Goal: Task Accomplishment & Management: Use online tool/utility

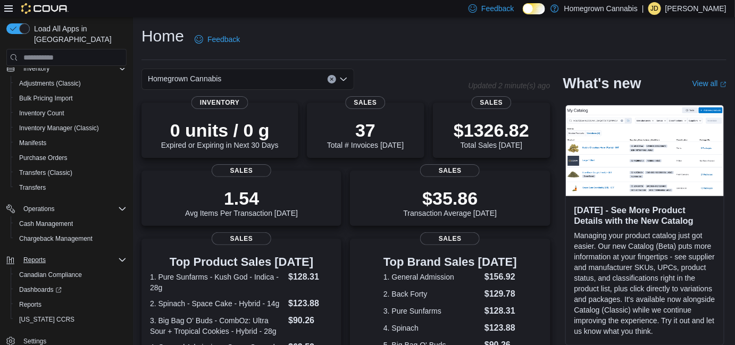
scroll to position [173, 0]
click at [37, 299] on span "Reports" at bounding box center [30, 304] width 22 height 13
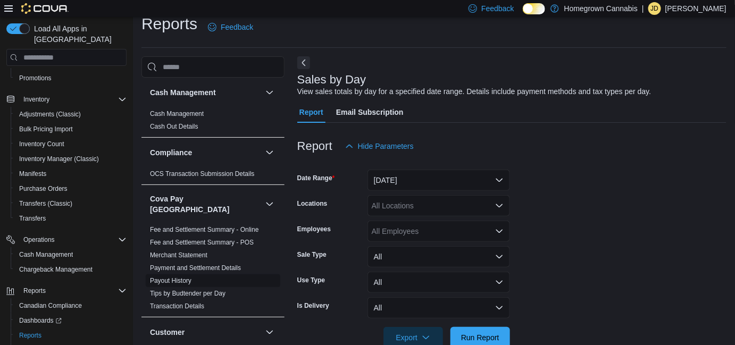
scroll to position [24, 0]
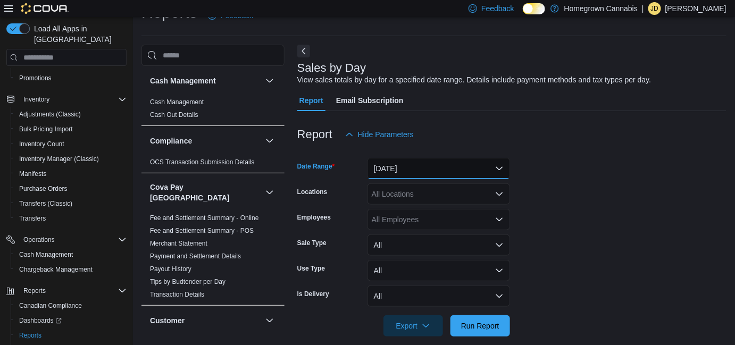
click at [391, 166] on button "[DATE]" at bounding box center [439, 168] width 143 height 21
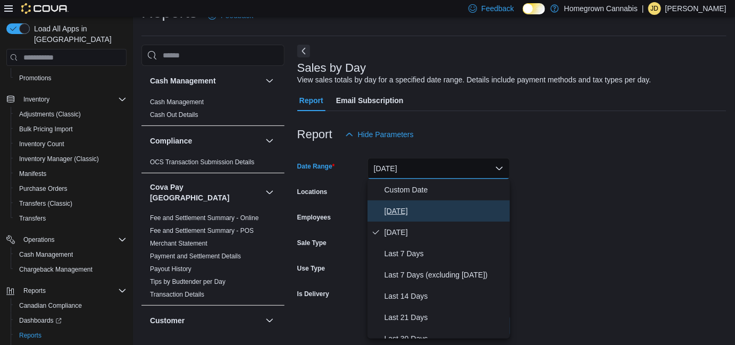
click at [411, 212] on span "[DATE]" at bounding box center [445, 211] width 121 height 13
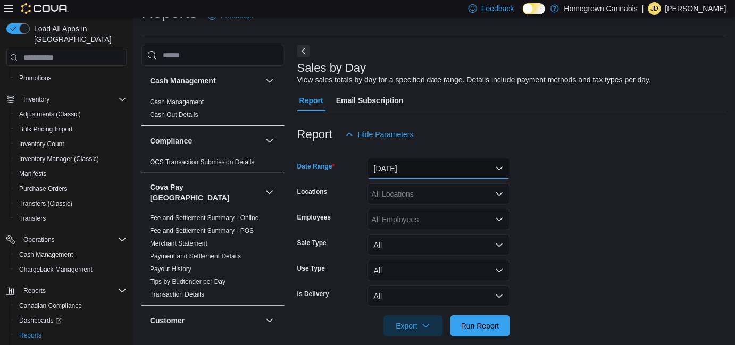
scroll to position [37, 0]
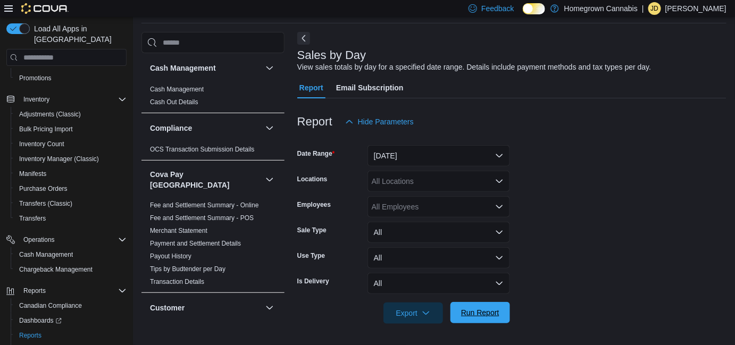
click at [484, 306] on span "Run Report" at bounding box center [480, 312] width 47 height 21
click at [427, 313] on icon "button" at bounding box center [426, 313] width 9 height 9
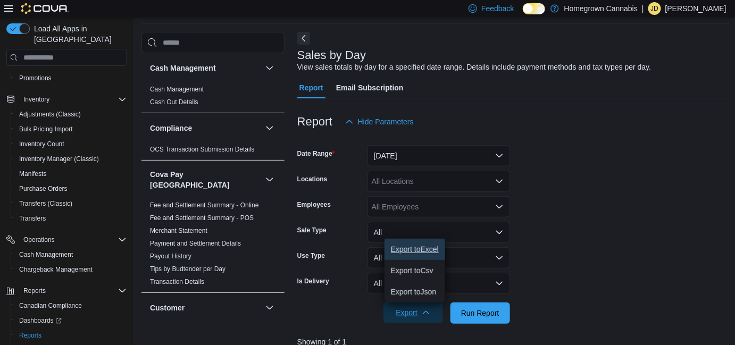
click at [415, 252] on span "Export to Excel" at bounding box center [415, 249] width 48 height 9
